Goal: Check status: Check status

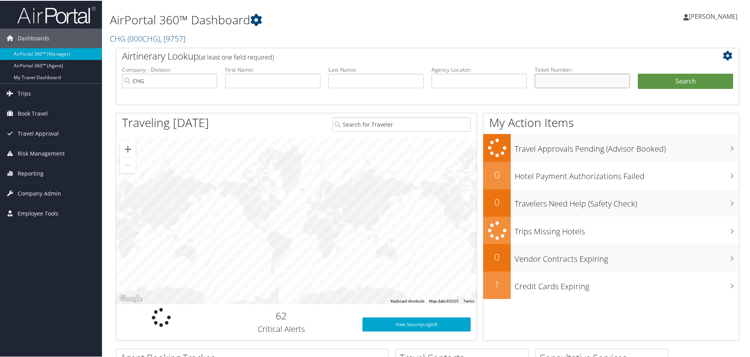
drag, startPoint x: 543, startPoint y: 73, endPoint x: 543, endPoint y: 82, distance: 9.8
click at [543, 82] on input "text" at bounding box center [582, 80] width 95 height 15
paste input "0067275886347"
type input "0067275886347"
click at [665, 80] on button "Search" at bounding box center [685, 81] width 95 height 16
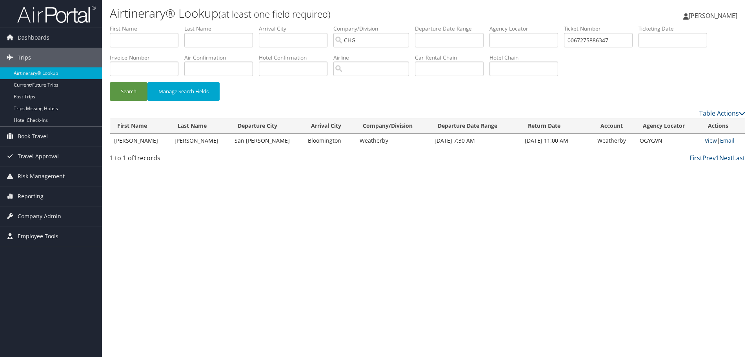
click at [705, 140] on link "View" at bounding box center [711, 140] width 12 height 7
